Goal: Check status

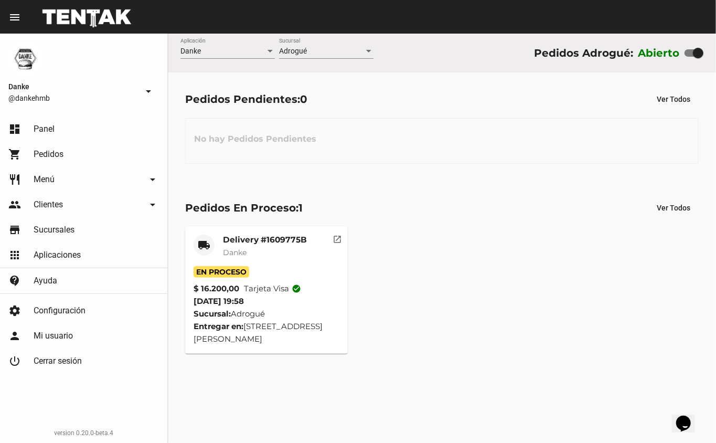
click at [175, 321] on div "Pedidos En Proceso: 1 Ver Todos local_shipping Delivery #1609775B Danke En Proc…" at bounding box center [442, 276] width 548 height 190
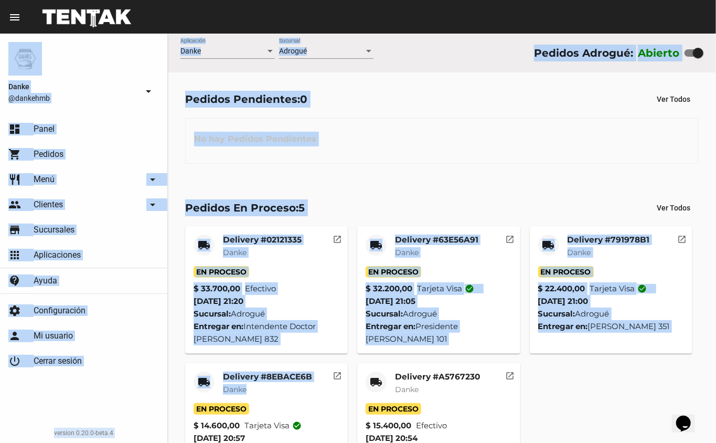
drag, startPoint x: 326, startPoint y: 396, endPoint x: 404, endPoint y: -61, distance: 463.2
click at [404, 0] on html "menu Resumen Danke @dankehmb arrow_drop_down dashboard Panel shopping_cart Pedi…" at bounding box center [358, 221] width 716 height 443
click at [387, 118] on div "No hay Pedidos Pendientes" at bounding box center [442, 141] width 514 height 46
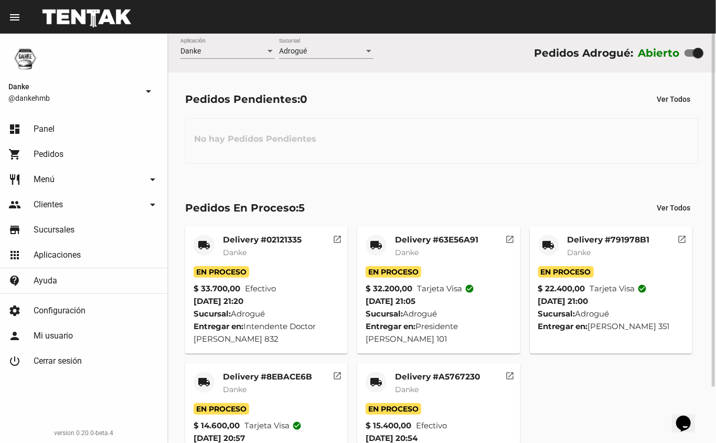
click at [373, 106] on div "Pedidos Pendientes: 0 Ver Todos" at bounding box center [442, 99] width 514 height 19
click at [618, 240] on mat-card-title "Delivery #791978B1" at bounding box center [609, 240] width 82 height 10
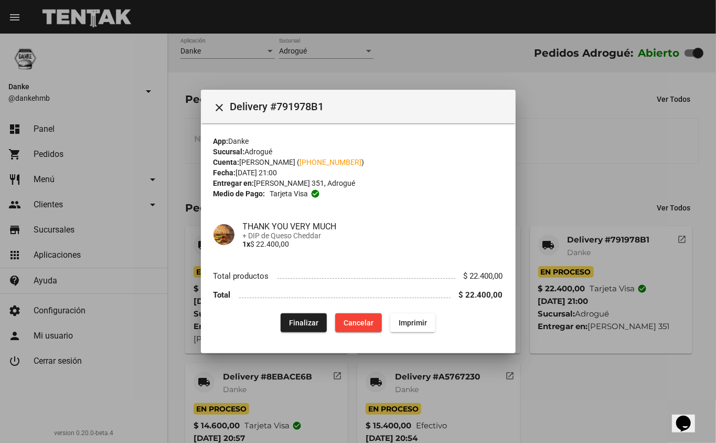
click at [557, 158] on div at bounding box center [358, 221] width 716 height 443
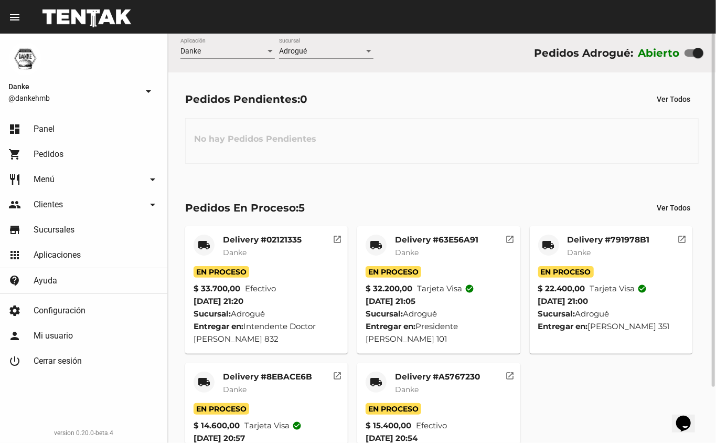
click at [261, 378] on mat-card-title "Delivery #8EBACE6B" at bounding box center [267, 377] width 89 height 10
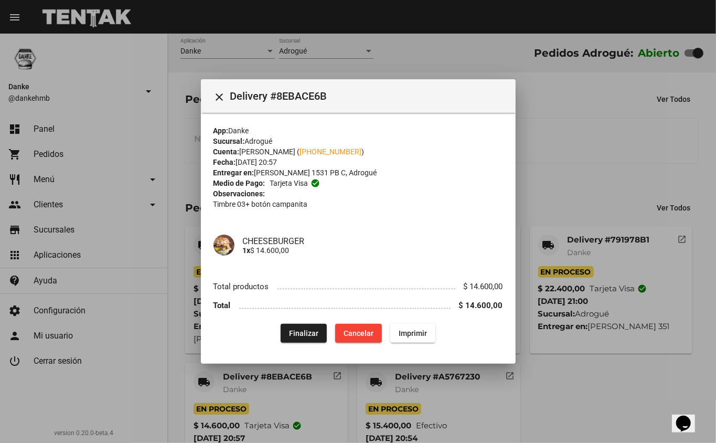
click at [567, 203] on div at bounding box center [358, 221] width 716 height 443
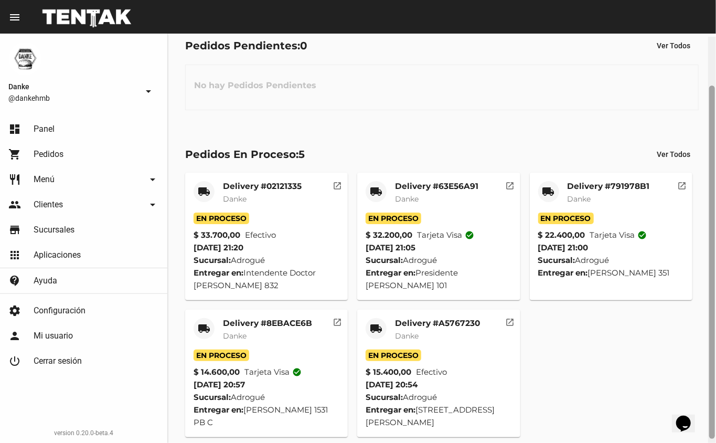
scroll to position [58, 0]
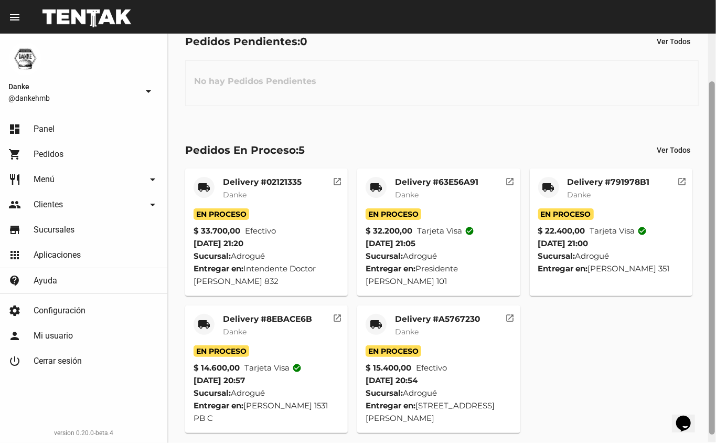
drag, startPoint x: 713, startPoint y: 221, endPoint x: 711, endPoint y: 271, distance: 49.9
click at [711, 271] on div at bounding box center [713, 257] width 6 height 353
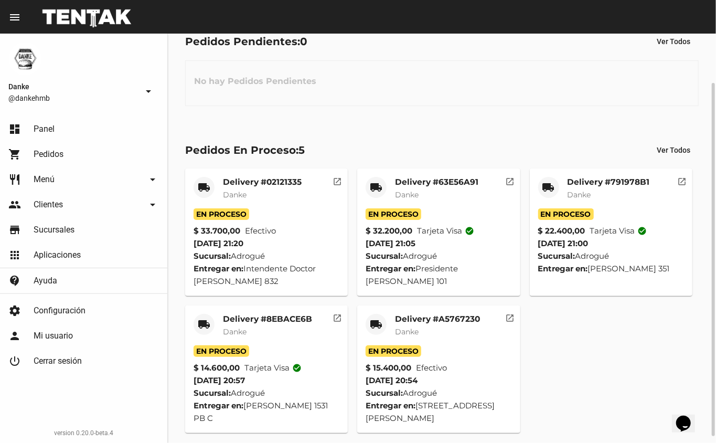
scroll to position [0, 0]
